Goal: Complete application form

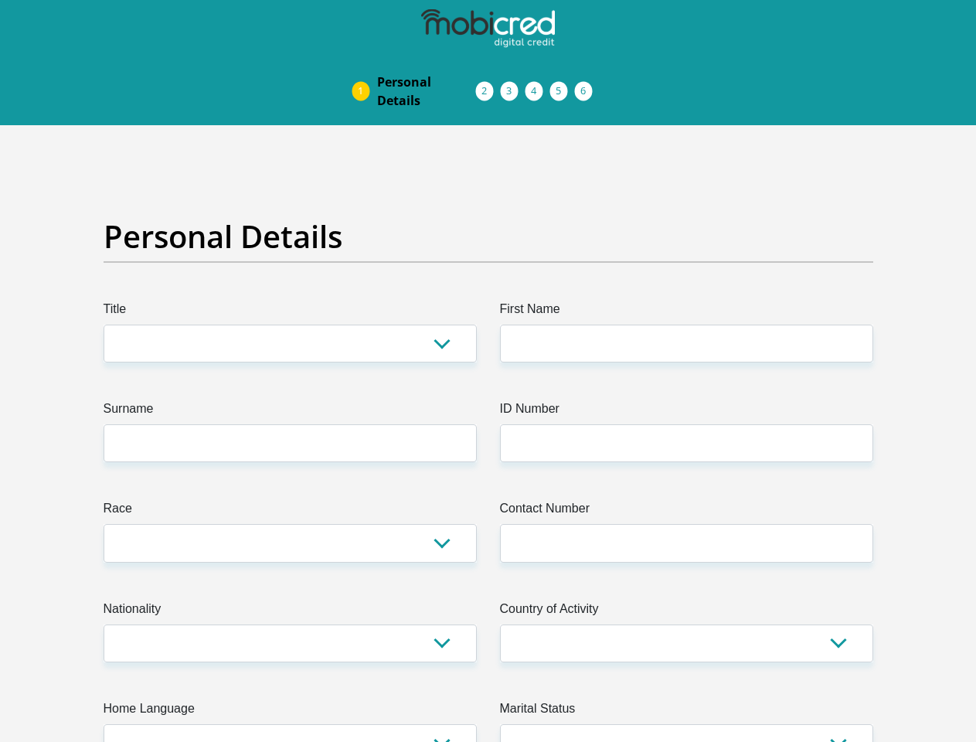
click at [0, 0] on img at bounding box center [0, 0] width 0 height 0
click at [365, 66] on link "Personal Details" at bounding box center [427, 90] width 124 height 49
click at [488, 85] on link "Acceptance of Services" at bounding box center [500, 91] width 25 height 12
click at [0, 0] on span "Documents" at bounding box center [0, 0] width 0 height 0
click at [563, 85] on link "Debicheck Mandate" at bounding box center [550, 91] width 25 height 12
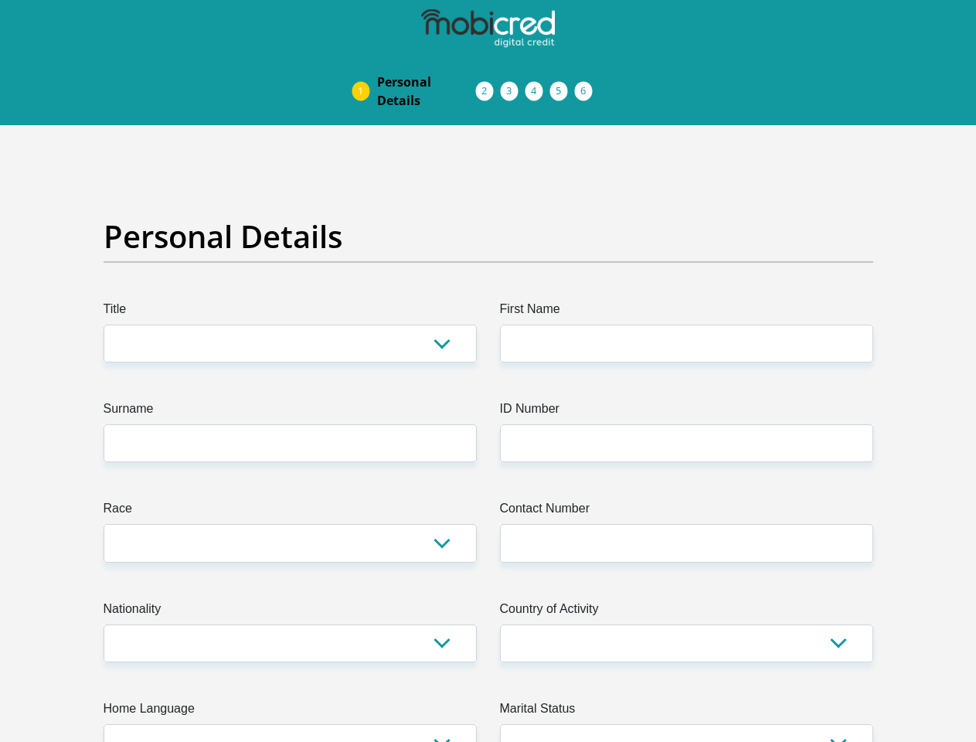
click at [587, 85] on link "Curata Authentication" at bounding box center [575, 91] width 25 height 12
click at [612, 85] on link "Pre Agreement Signoff" at bounding box center [599, 91] width 25 height 12
